Goal: Task Accomplishment & Management: Use online tool/utility

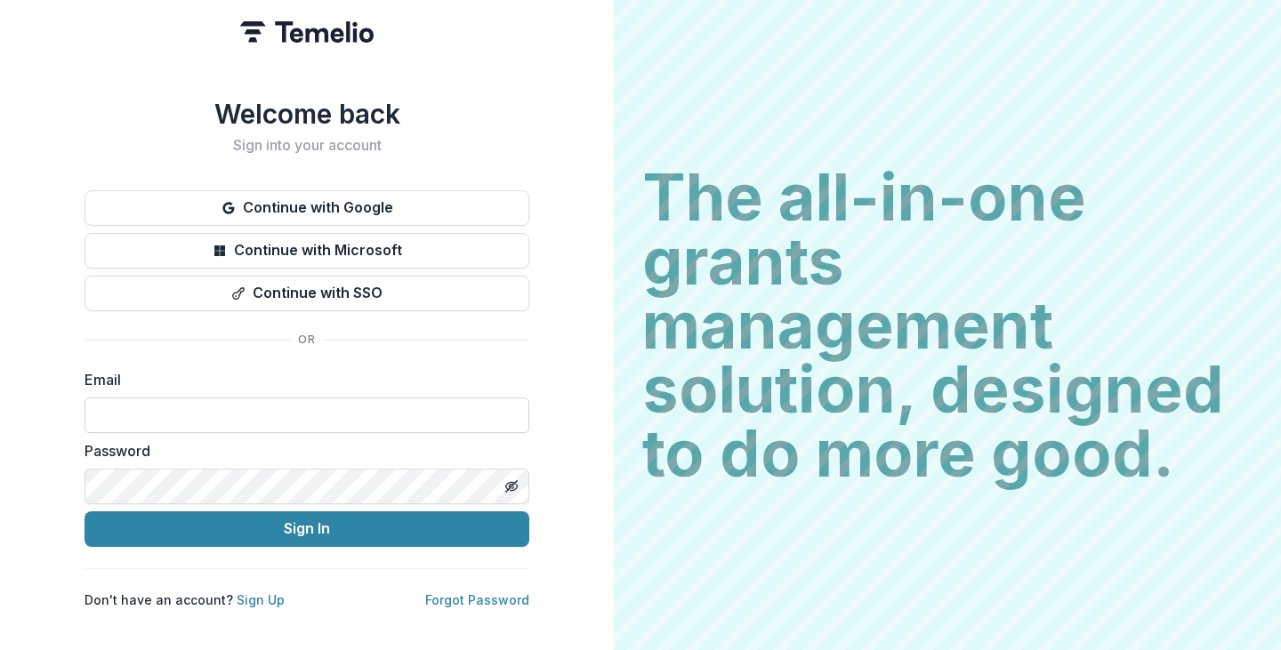
click at [252, 416] on input at bounding box center [306, 416] width 445 height 36
type input "**********"
click at [84, 511] on button "Sign In" at bounding box center [306, 529] width 445 height 36
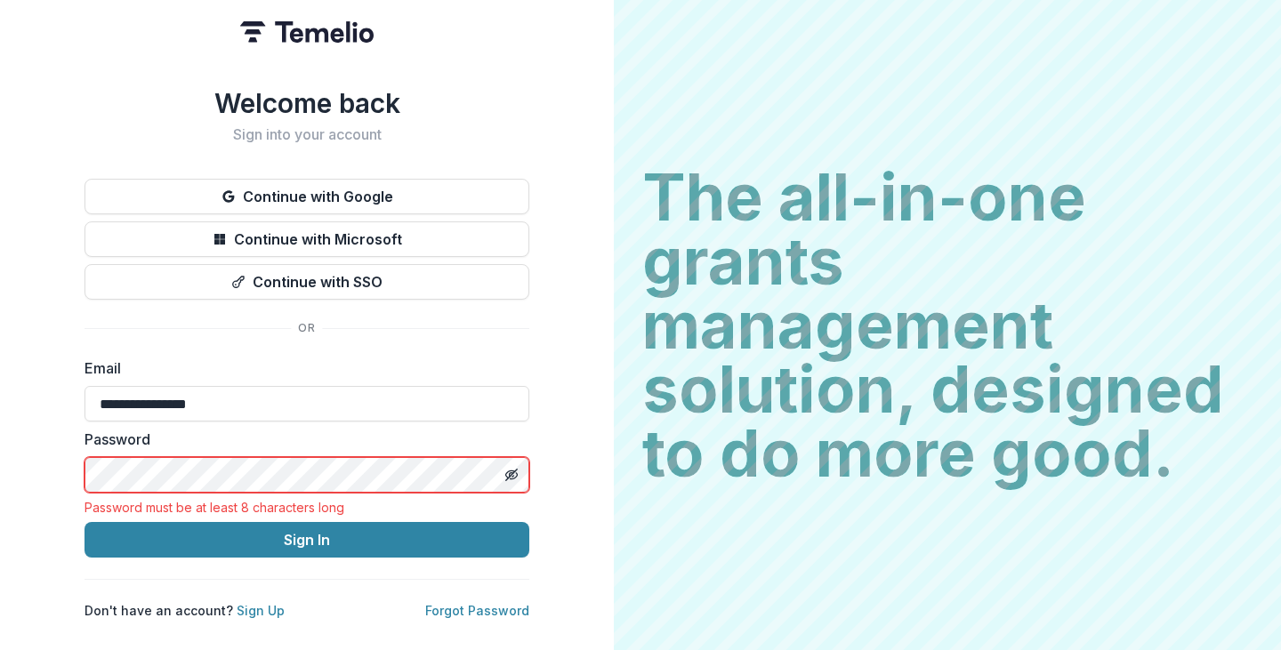
click at [84, 522] on button "Sign In" at bounding box center [306, 540] width 445 height 36
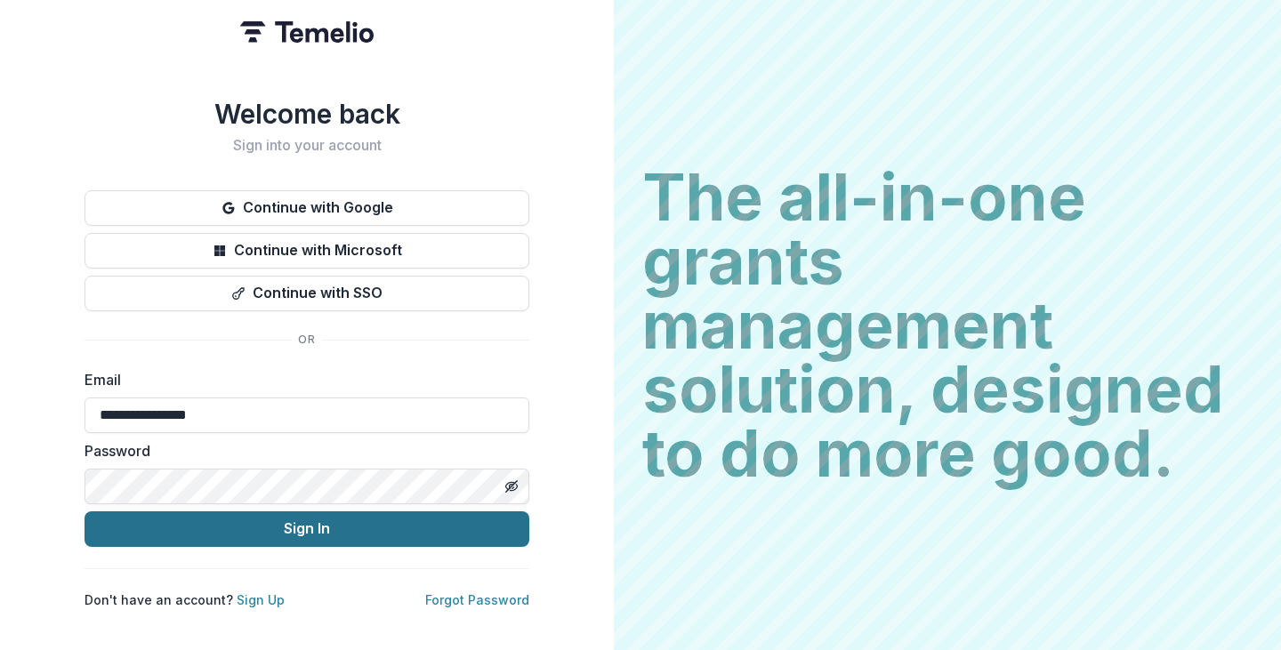
click at [298, 519] on button "Sign In" at bounding box center [306, 529] width 445 height 36
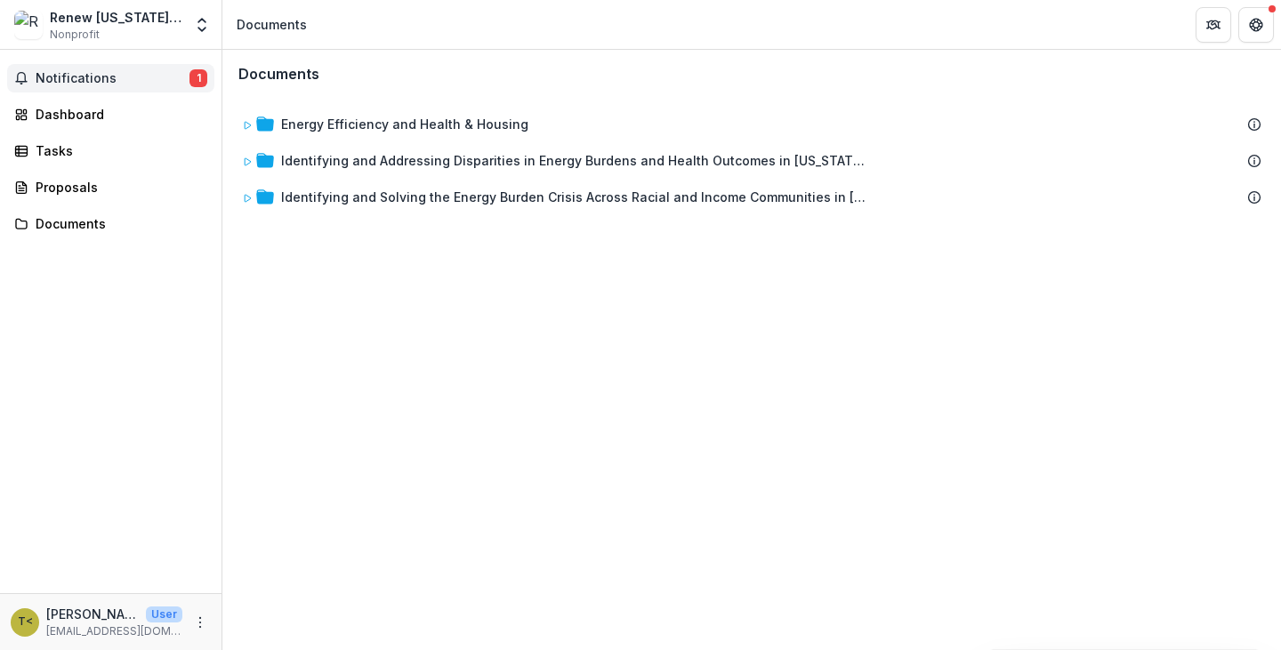
click at [68, 83] on span "Notifications" at bounding box center [113, 78] width 154 height 15
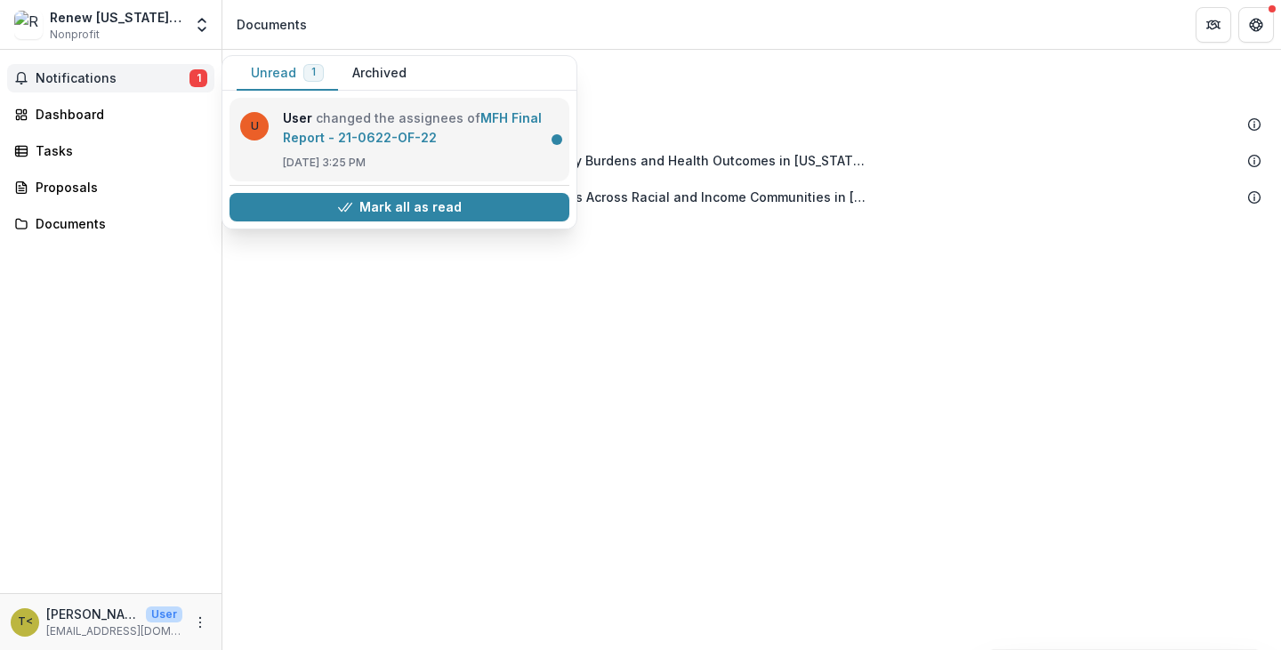
click at [371, 132] on link "MFH Final Report - 21-0622-OF-22" at bounding box center [412, 127] width 259 height 35
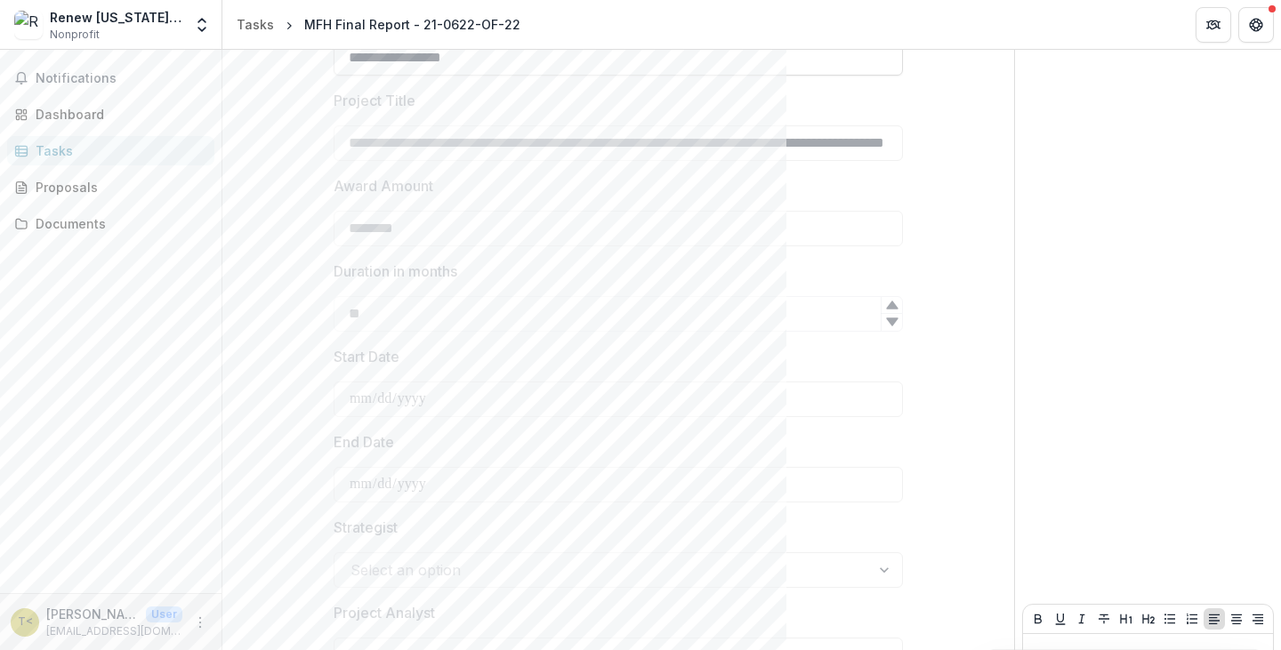
scroll to position [637, 0]
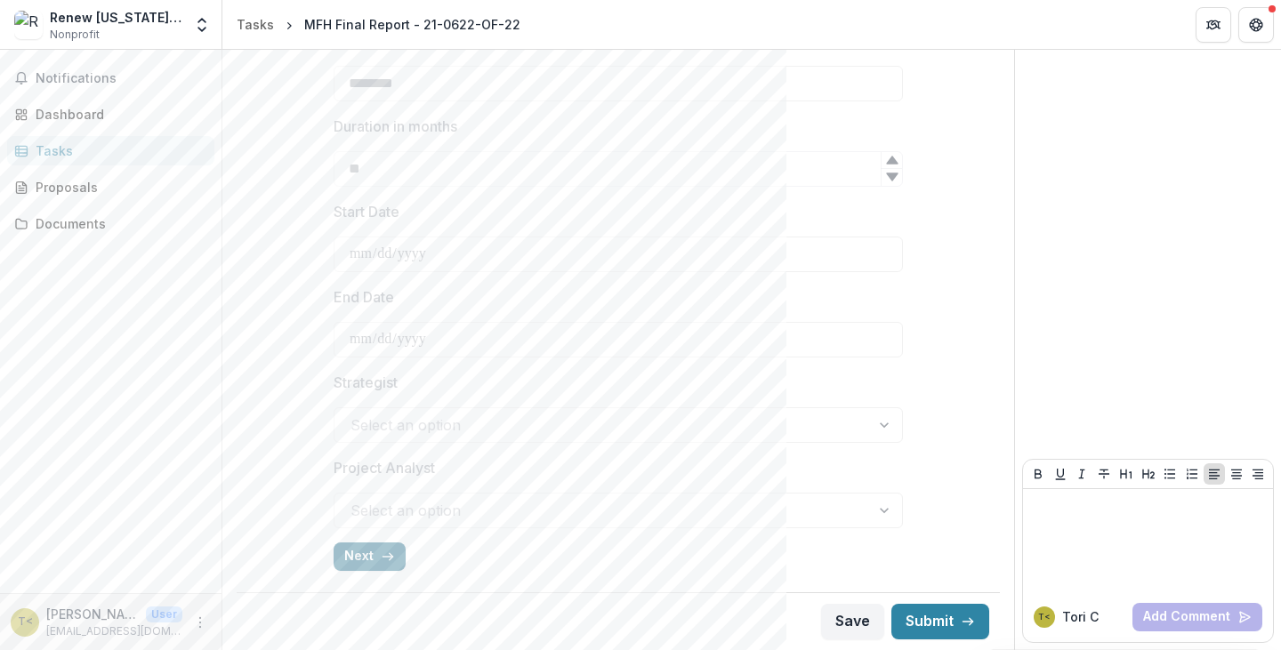
click at [381, 553] on icon "button" at bounding box center [388, 557] width 14 height 14
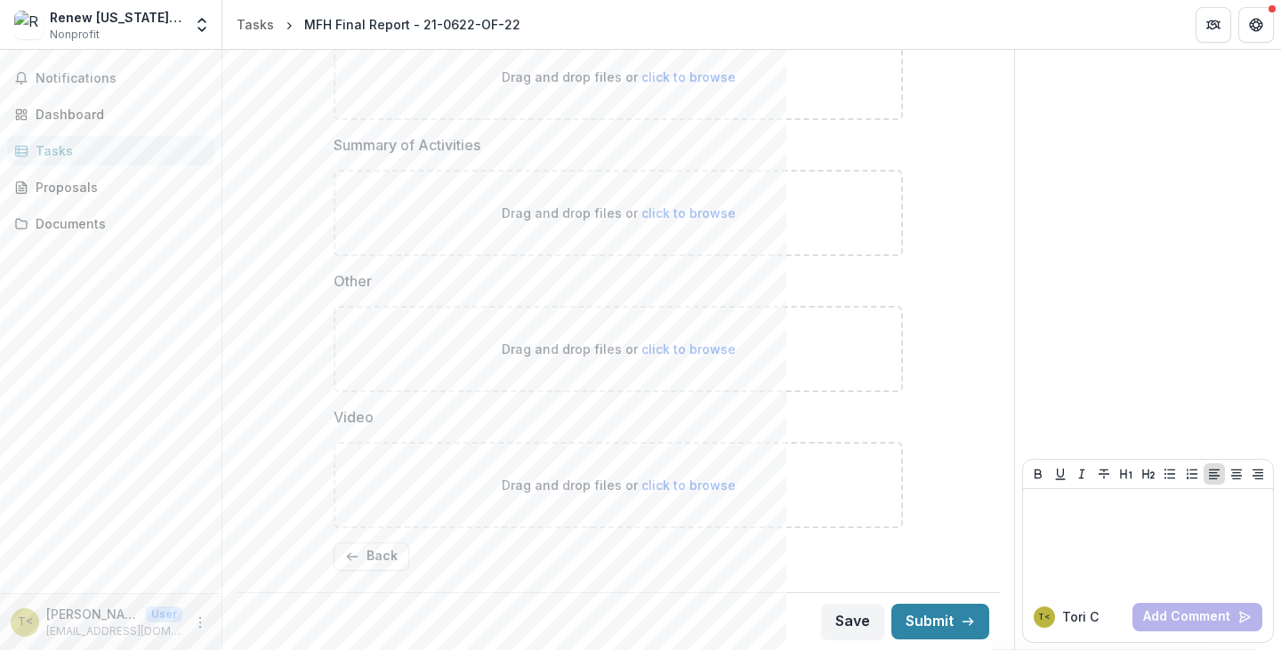
scroll to position [664, 0]
click at [695, 211] on span "click to browse" at bounding box center [688, 213] width 94 height 15
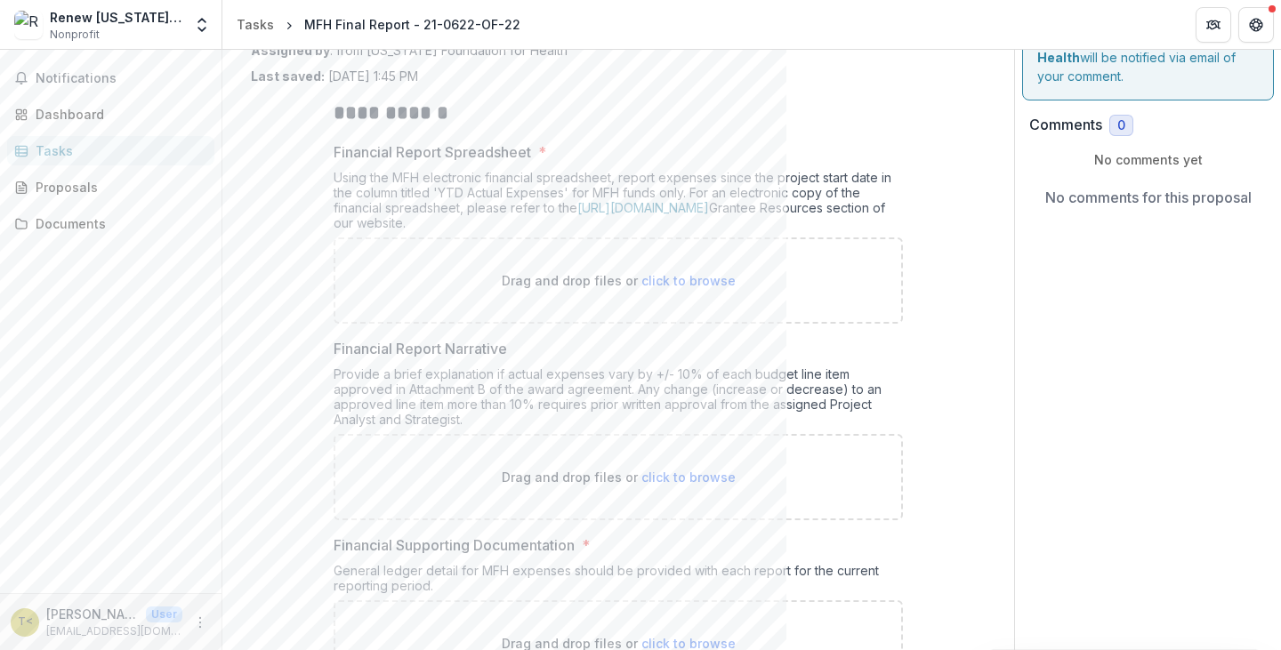
scroll to position [0, 0]
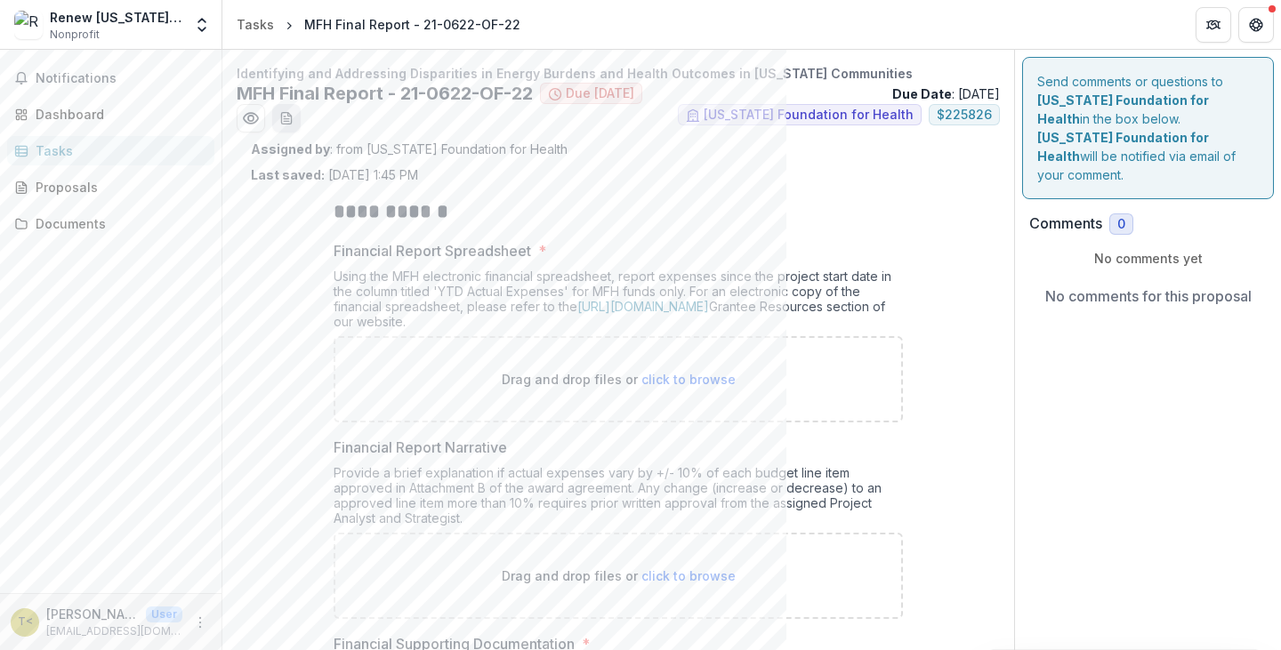
click at [285, 123] on icon "download-word-button" at bounding box center [286, 118] width 14 height 14
click at [248, 112] on icon "Preview 271044c9-7020-4f8b-8775-69d98cb3ab65.pdf" at bounding box center [251, 118] width 18 height 18
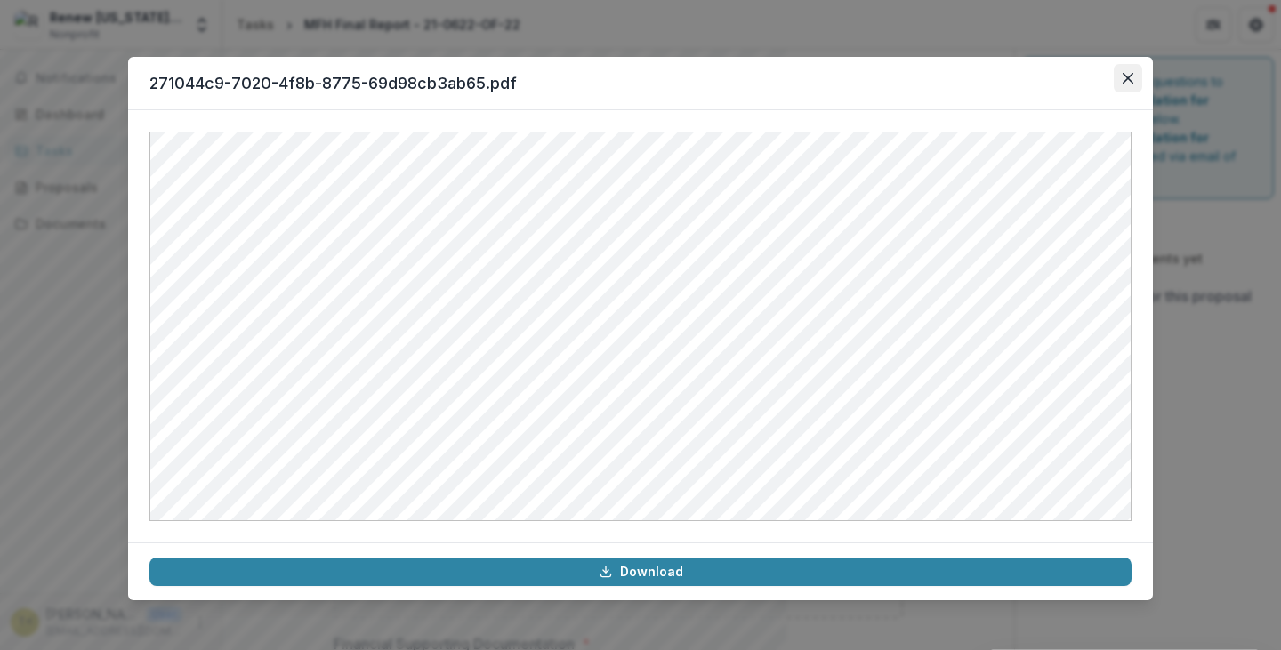
click at [1141, 78] on button "Close" at bounding box center [1127, 78] width 28 height 28
